Goal: Navigation & Orientation: Find specific page/section

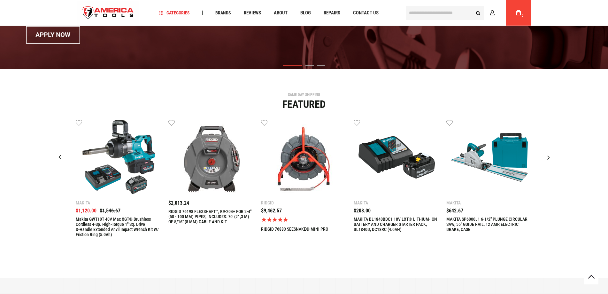
click at [325, 151] on img "3 / 9" at bounding box center [304, 157] width 77 height 77
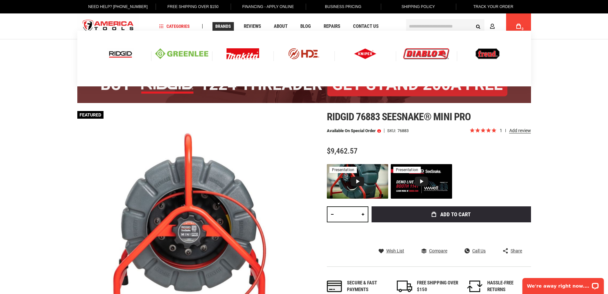
click at [218, 28] on span "Brands" at bounding box center [223, 26] width 16 height 4
click at [216, 27] on span "Brands" at bounding box center [223, 26] width 16 height 4
click at [226, 25] on span "Brands" at bounding box center [223, 26] width 16 height 4
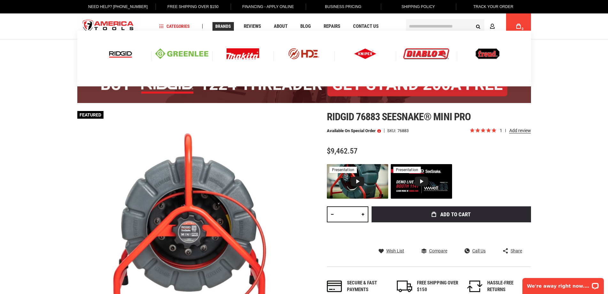
click at [116, 58] on img at bounding box center [120, 53] width 27 height 11
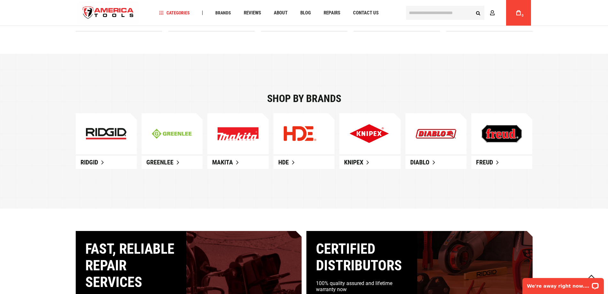
drag, startPoint x: 302, startPoint y: 100, endPoint x: 306, endPoint y: 104, distance: 5.0
click at [303, 100] on div "Shop by brands" at bounding box center [304, 98] width 457 height 10
